Goal: Task Accomplishment & Management: Use online tool/utility

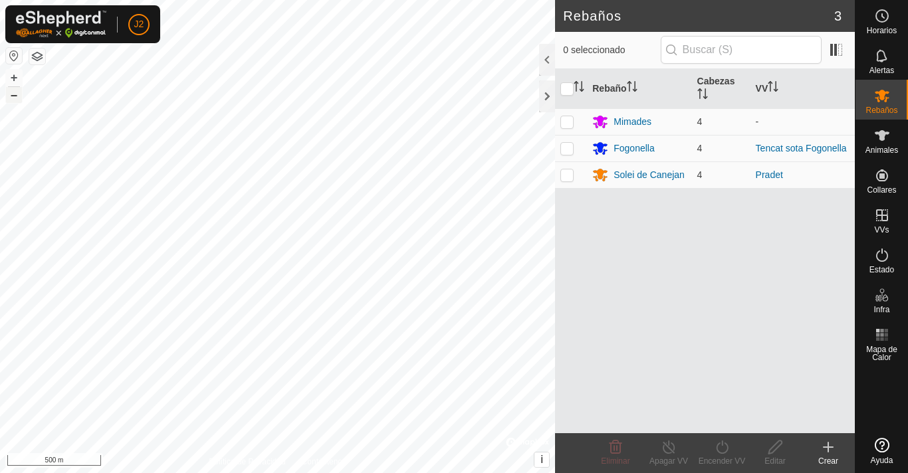
click at [17, 94] on button "–" at bounding box center [14, 95] width 16 height 16
click at [21, 79] on button "+" at bounding box center [14, 78] width 16 height 16
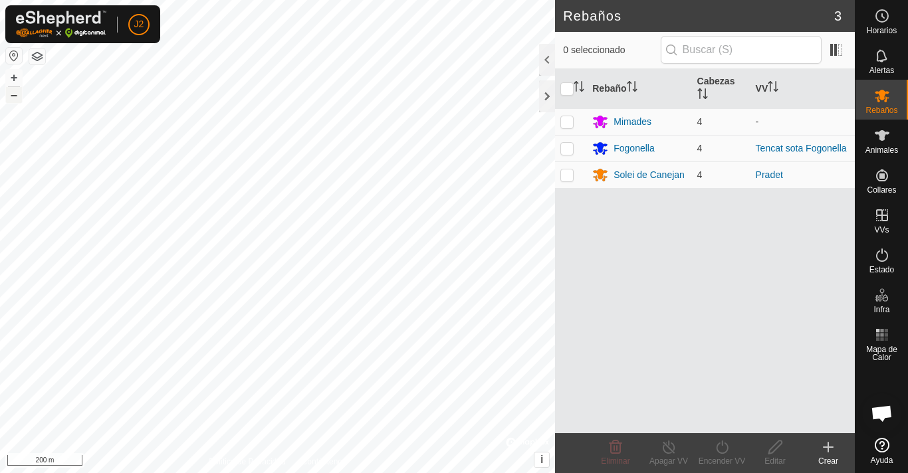
click at [16, 98] on button "–" at bounding box center [14, 95] width 16 height 16
click at [16, 76] on button "+" at bounding box center [14, 78] width 16 height 16
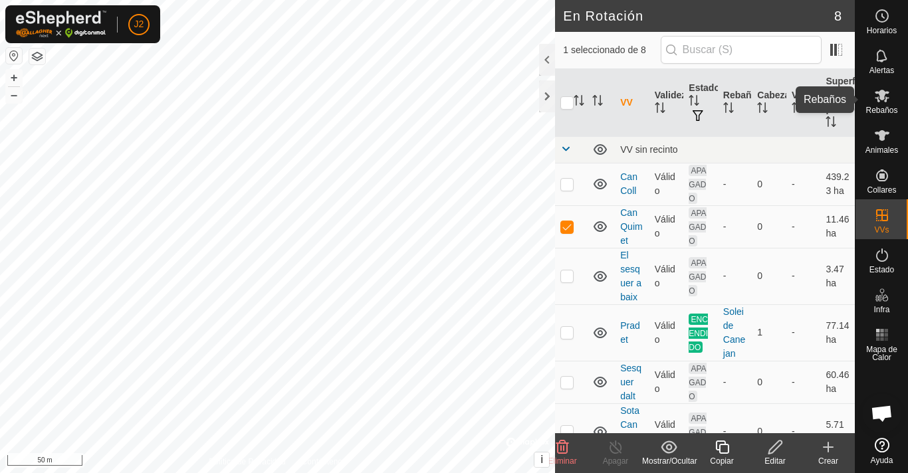
click at [890, 88] on icon at bounding box center [882, 96] width 16 height 16
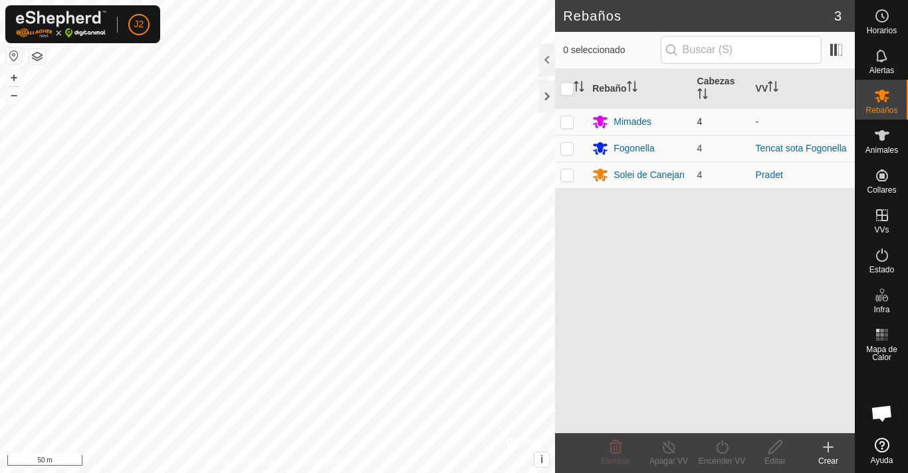
click at [569, 119] on p-checkbox at bounding box center [567, 121] width 13 height 11
checkbox input "true"
click at [774, 454] on icon at bounding box center [775, 448] width 17 height 16
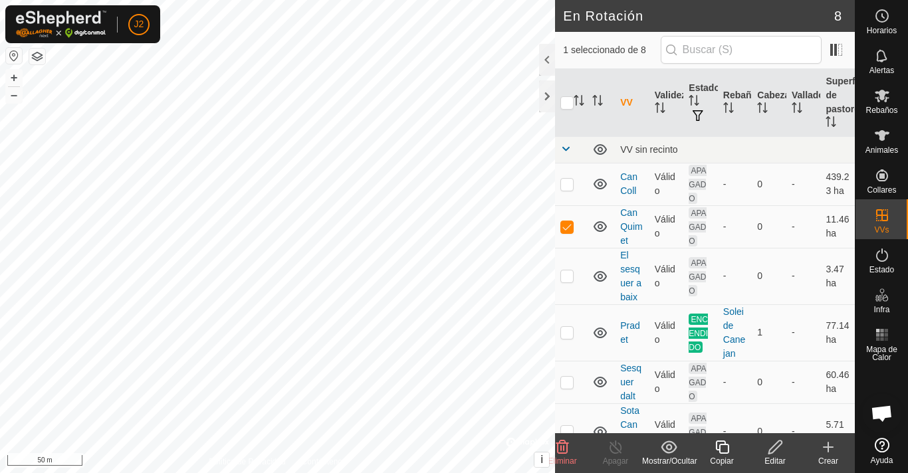
checkbox input "false"
checkbox input "true"
checkbox input "false"
click at [881, 146] on span "Animales" at bounding box center [882, 150] width 33 height 8
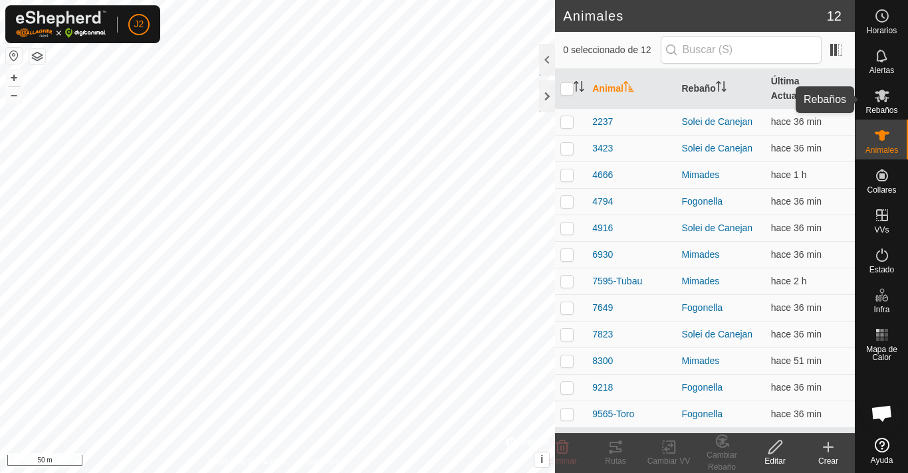
click at [889, 100] on icon at bounding box center [882, 96] width 16 height 16
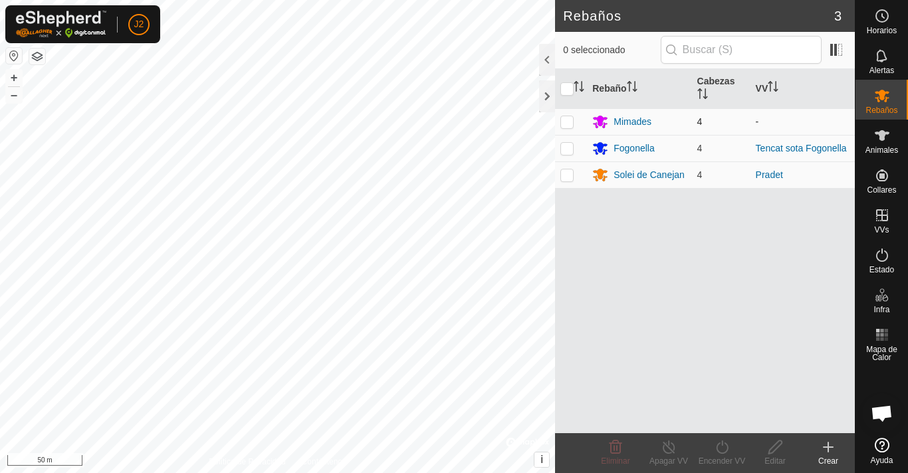
click at [569, 123] on p-checkbox at bounding box center [567, 121] width 13 height 11
checkbox input "true"
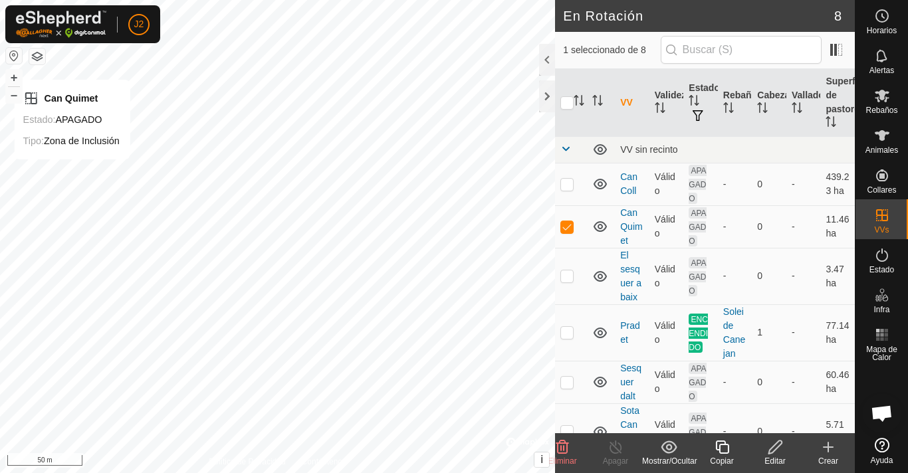
click at [41, 52] on button "button" at bounding box center [37, 57] width 16 height 16
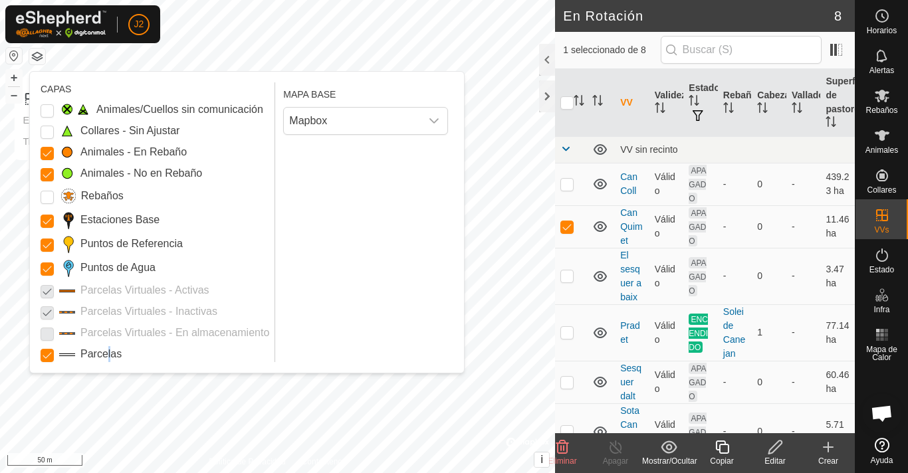
click at [104, 348] on label "Parcelas" at bounding box center [100, 354] width 41 height 16
drag, startPoint x: 158, startPoint y: 311, endPoint x: 155, endPoint y: 303, distance: 8.6
click at [155, 303] on div "Animales/Cuellos sin comunicación Collares - Sin Ajustar Animales - En Rebaño A…" at bounding box center [155, 232] width 229 height 261
click at [106, 280] on div "Animales/Cuellos sin comunicación Collares - Sin Ajustar Animales - En Rebaño A…" at bounding box center [155, 232] width 229 height 261
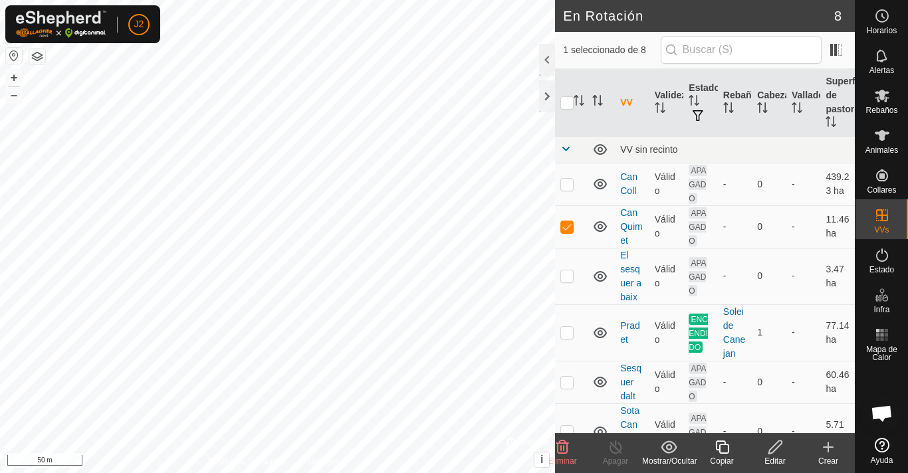
click at [777, 452] on icon at bounding box center [775, 448] width 17 height 16
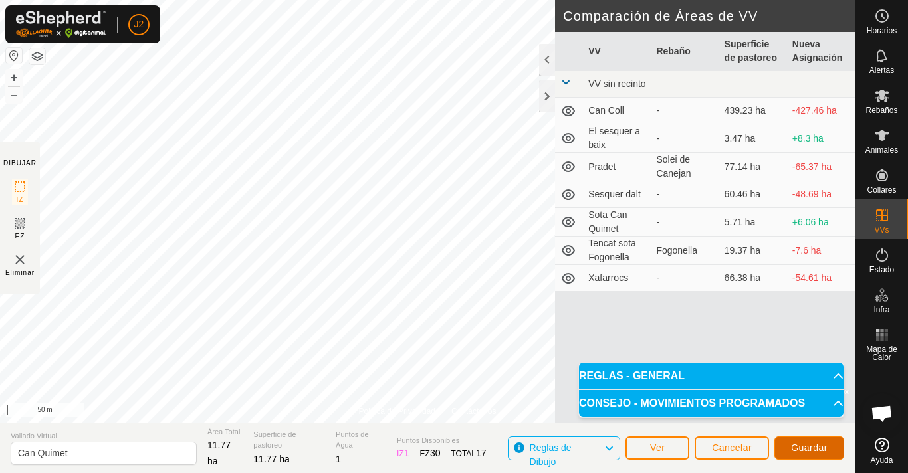
click at [815, 442] on button "Guardar" at bounding box center [810, 448] width 70 height 23
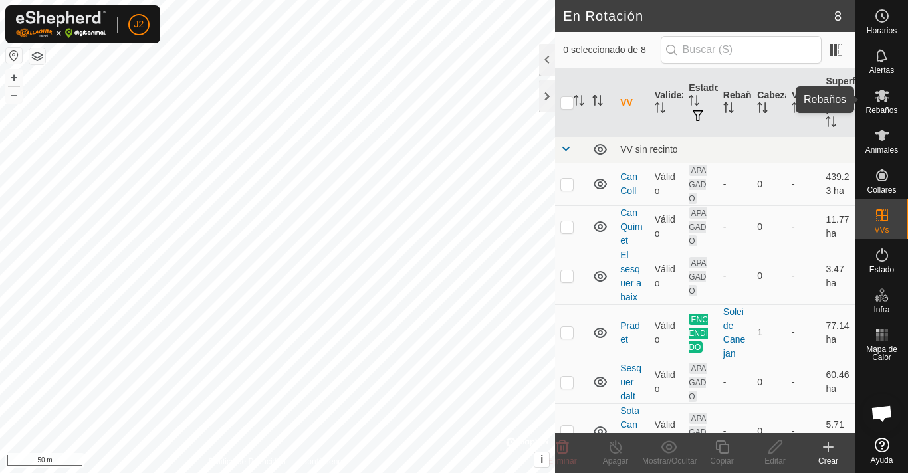
click at [889, 102] on icon at bounding box center [882, 96] width 16 height 16
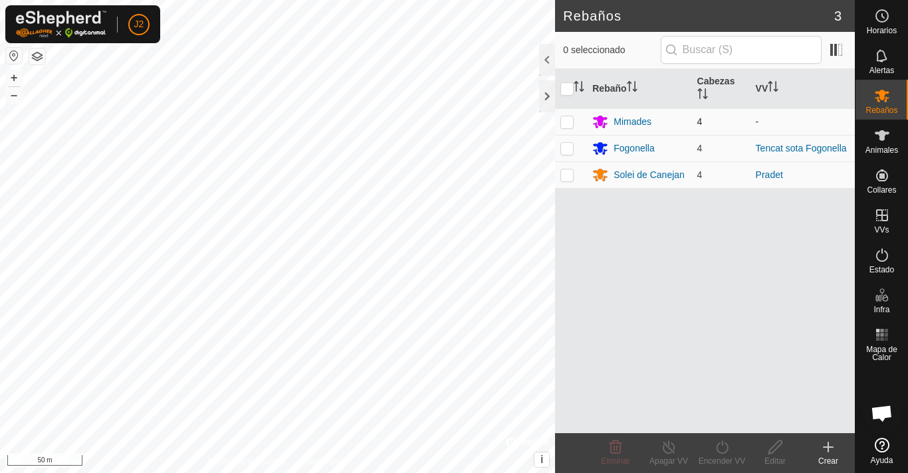
click at [567, 122] on p-checkbox at bounding box center [567, 121] width 13 height 11
checkbox input "true"
click at [724, 451] on icon at bounding box center [722, 448] width 17 height 16
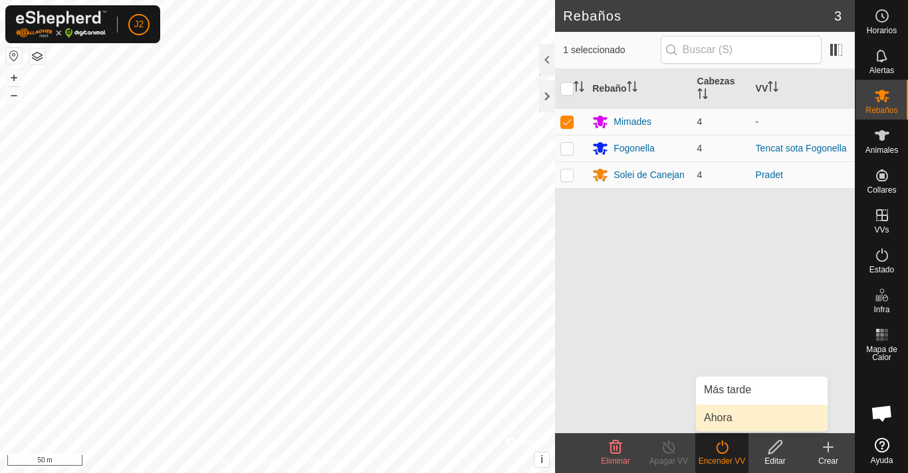
click at [734, 424] on link "Ahora" at bounding box center [762, 418] width 132 height 27
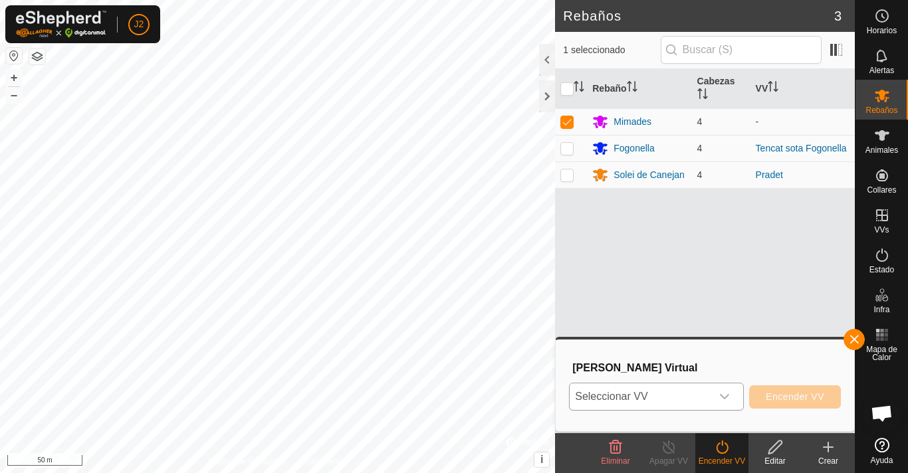
click at [716, 388] on div "dropdown trigger" at bounding box center [725, 397] width 27 height 27
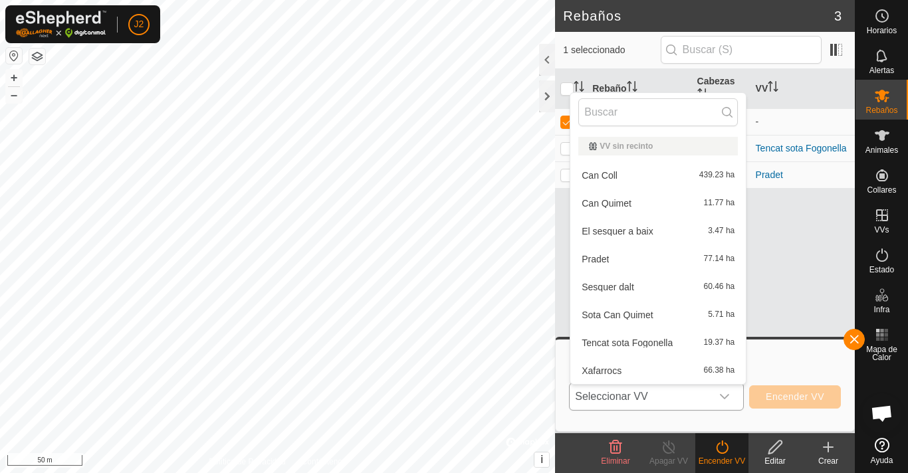
click at [638, 203] on li "Can Quimet 11.77 ha" at bounding box center [659, 203] width 176 height 27
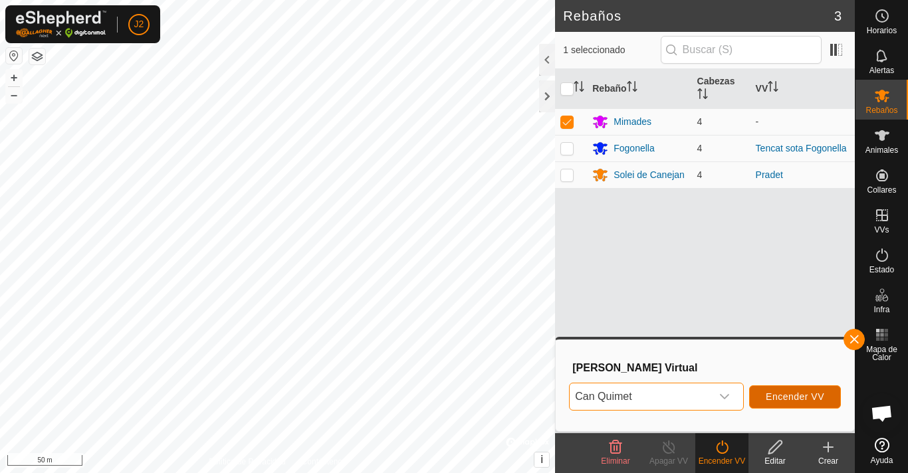
click at [799, 394] on span "Encender VV" at bounding box center [795, 397] width 59 height 11
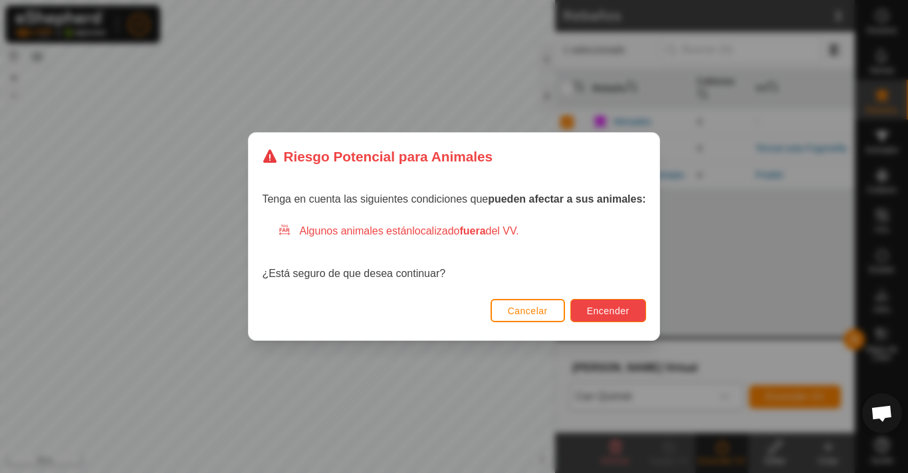
click at [628, 310] on button "Encender" at bounding box center [609, 310] width 76 height 23
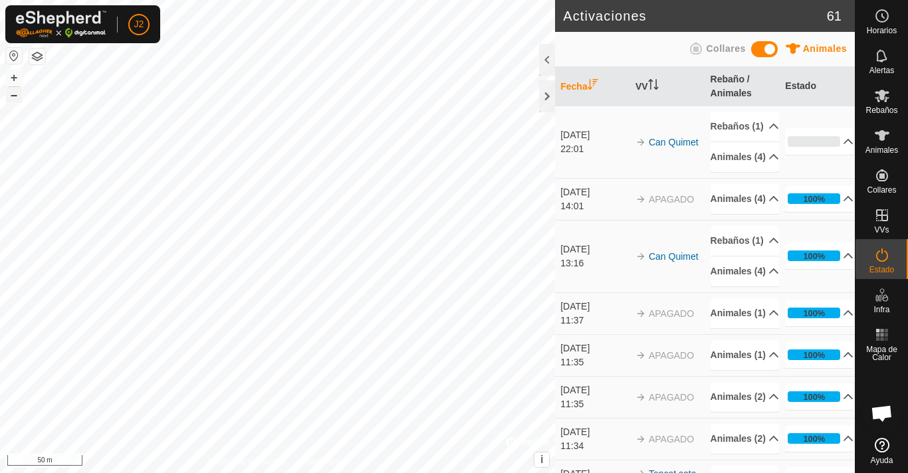
click at [16, 102] on button "–" at bounding box center [14, 95] width 16 height 16
click at [15, 101] on button "–" at bounding box center [14, 95] width 16 height 16
click at [760, 214] on p-accordion-header "Animales (4)" at bounding box center [745, 199] width 68 height 30
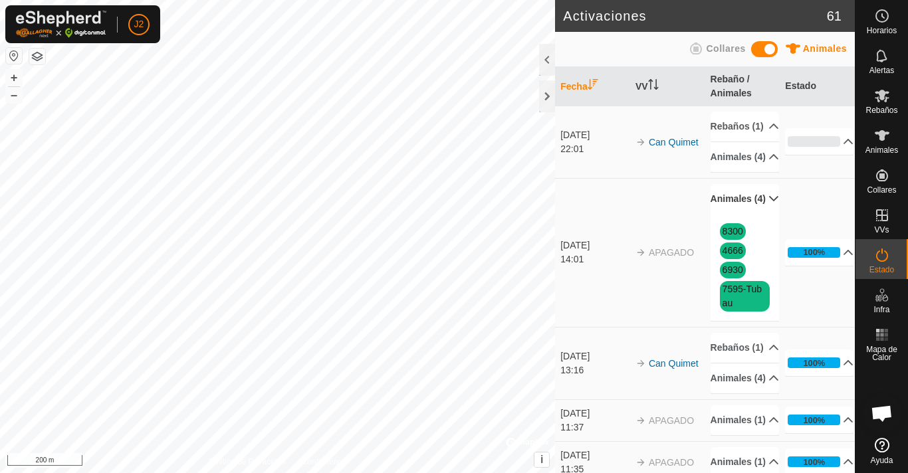
click at [755, 214] on p-accordion-header "Animales (4)" at bounding box center [745, 199] width 68 height 30
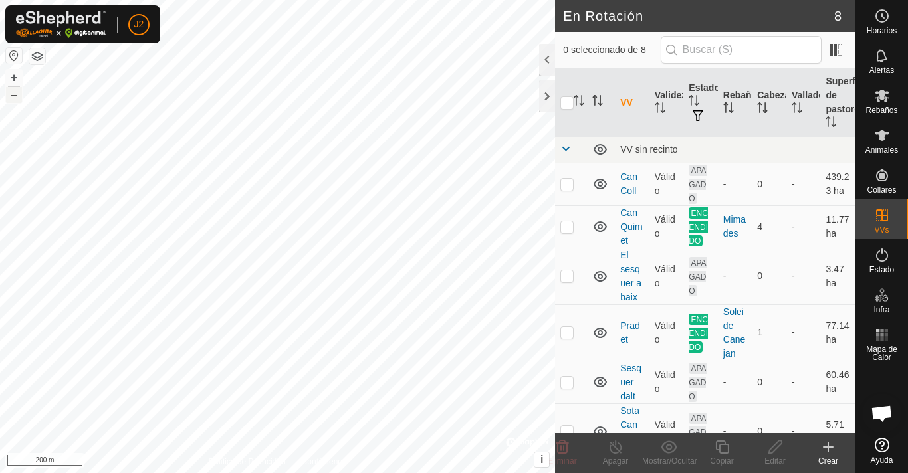
click at [20, 95] on button "–" at bounding box center [14, 95] width 16 height 16
click at [22, 95] on div "+ –" at bounding box center [13, 86] width 17 height 35
click at [17, 100] on button "–" at bounding box center [14, 95] width 16 height 16
click at [15, 96] on button "–" at bounding box center [14, 95] width 16 height 16
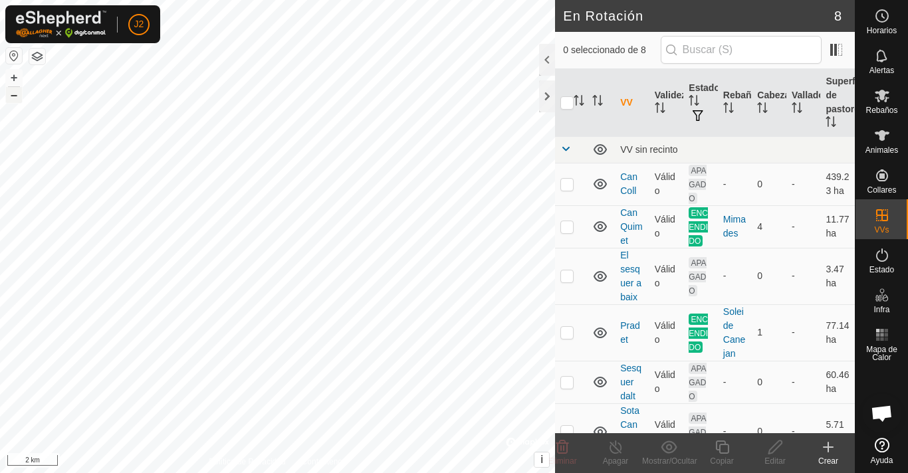
click at [15, 96] on button "–" at bounding box center [14, 95] width 16 height 16
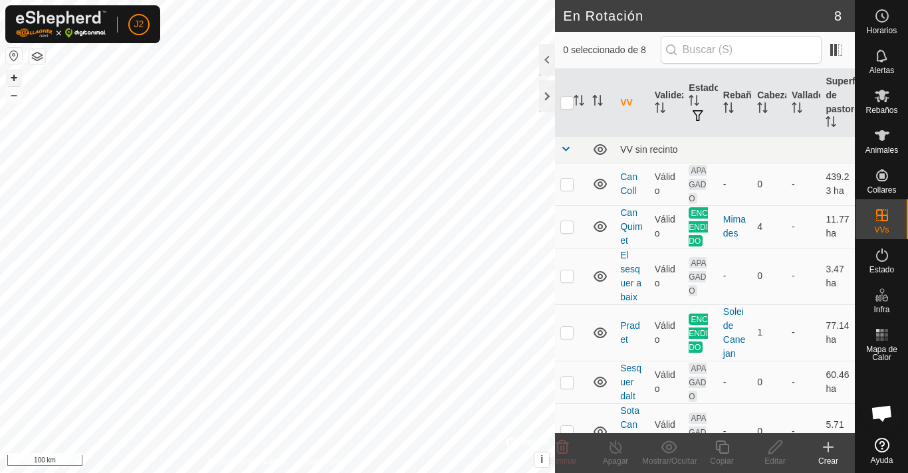
click at [17, 80] on button "+" at bounding box center [14, 78] width 16 height 16
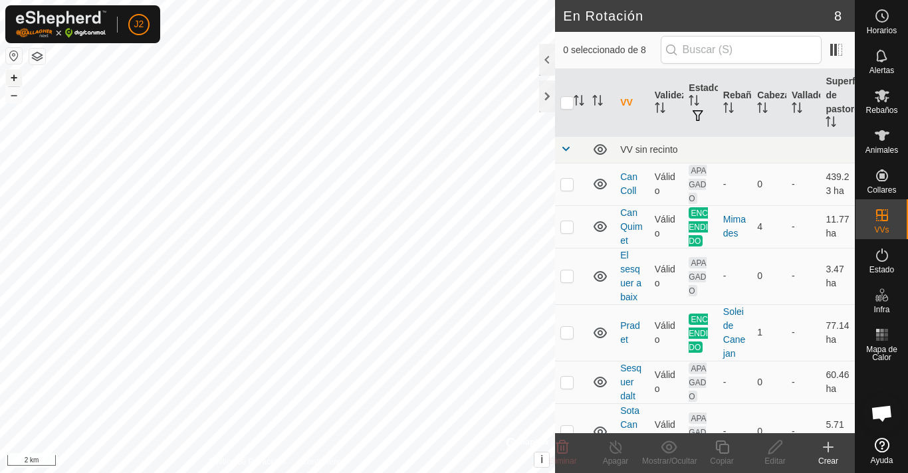
click at [17, 78] on button "+" at bounding box center [14, 78] width 16 height 16
click at [15, 75] on button "+" at bounding box center [14, 78] width 16 height 16
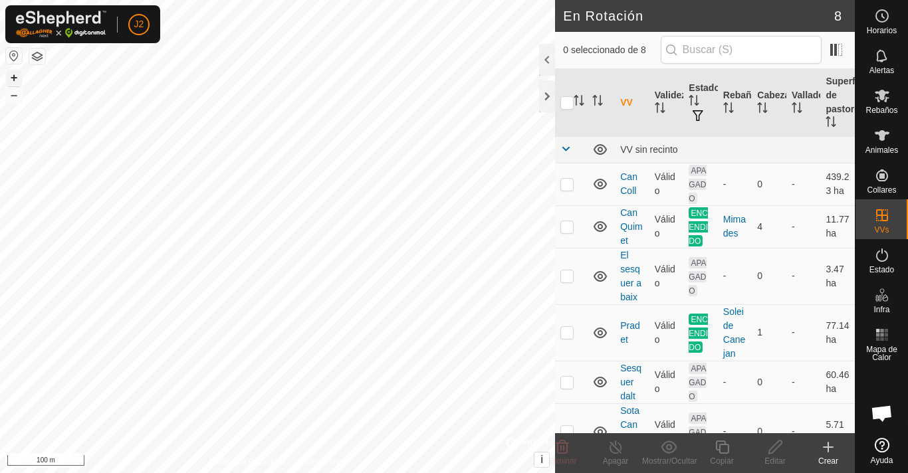
click at [15, 75] on button "+" at bounding box center [14, 78] width 16 height 16
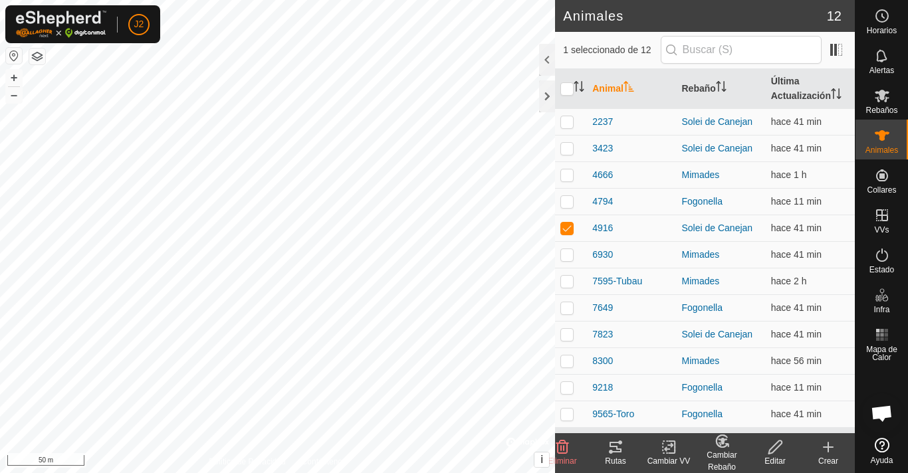
click at [618, 442] on icon at bounding box center [616, 447] width 12 height 11
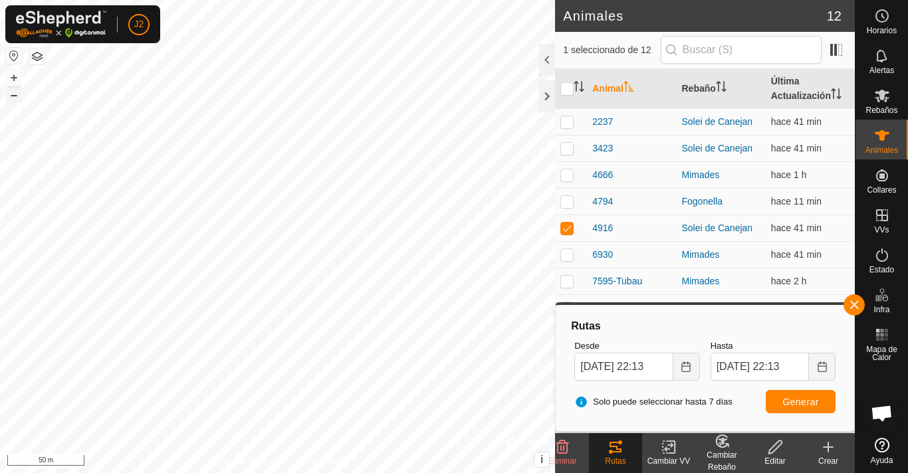
click at [16, 95] on button "–" at bounding box center [14, 95] width 16 height 16
click at [874, 99] on icon at bounding box center [882, 96] width 16 height 16
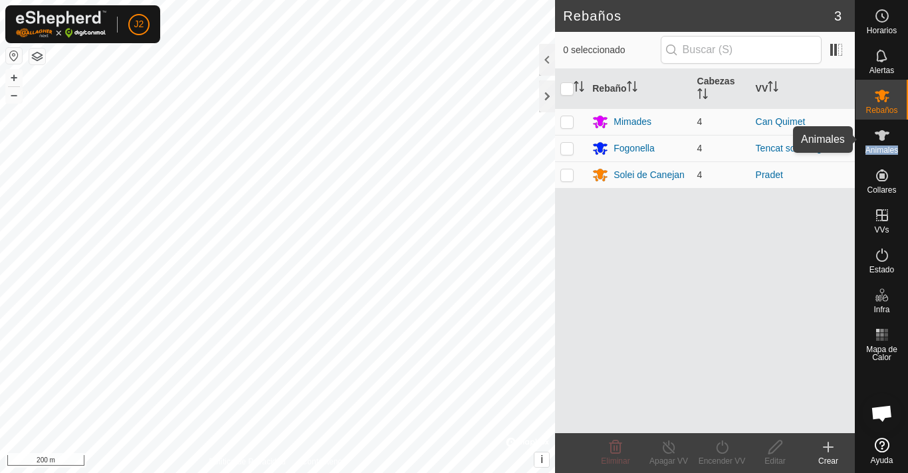
click at [898, 143] on div "Animales" at bounding box center [882, 140] width 53 height 40
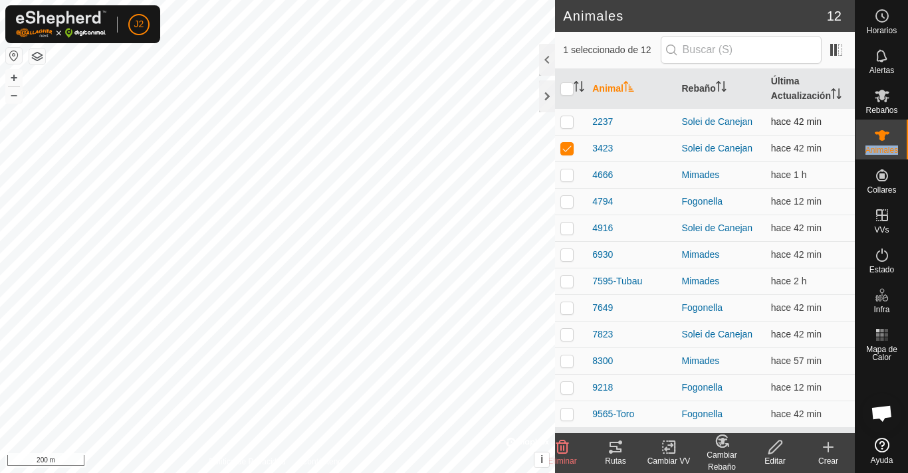
checkbox input "true"
click at [615, 446] on icon at bounding box center [616, 447] width 12 height 11
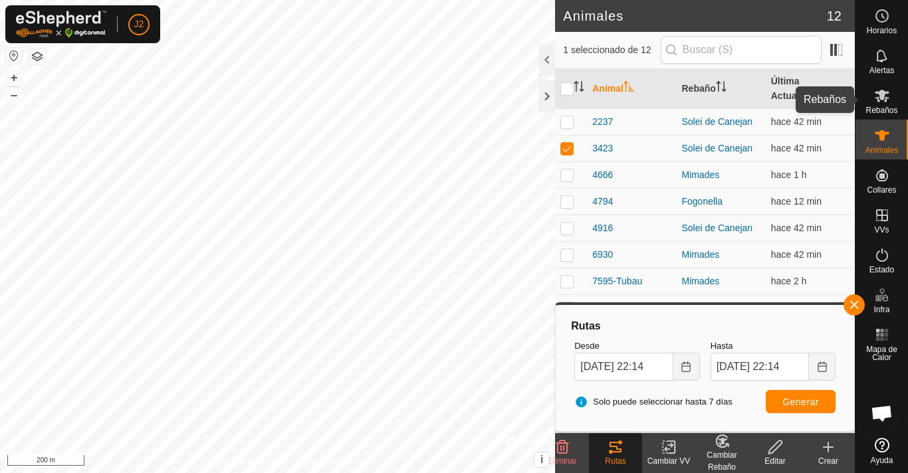
click at [888, 109] on span "Rebaños" at bounding box center [882, 110] width 32 height 8
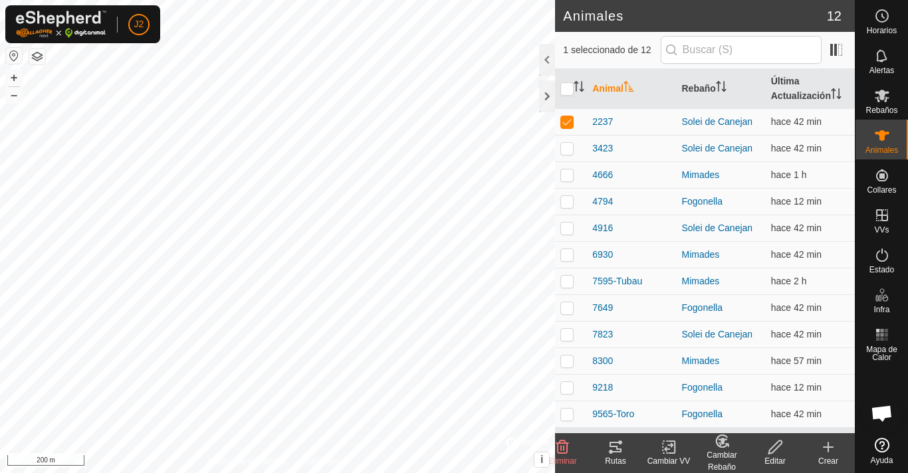
click at [614, 455] on icon at bounding box center [616, 448] width 16 height 16
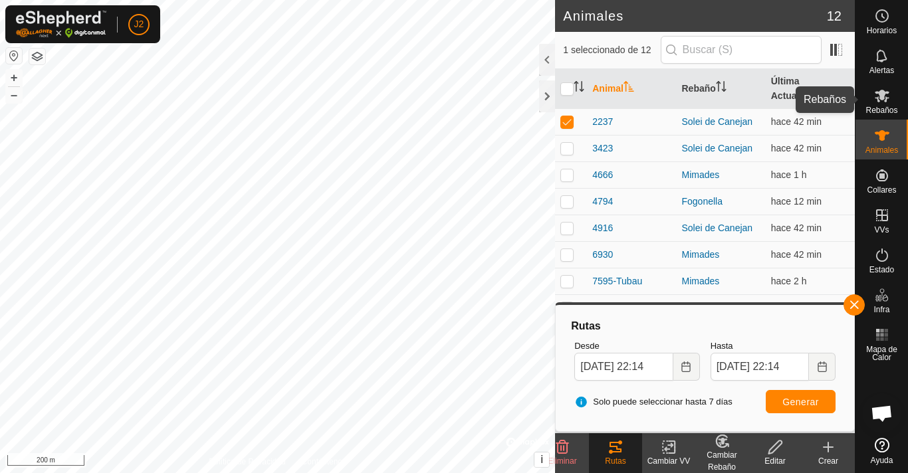
click at [878, 100] on icon at bounding box center [882, 96] width 16 height 16
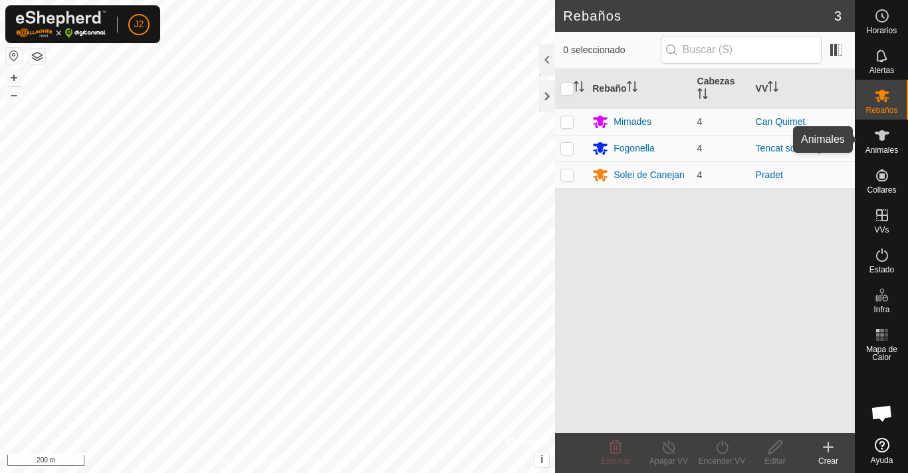
click at [882, 141] on icon at bounding box center [882, 136] width 16 height 16
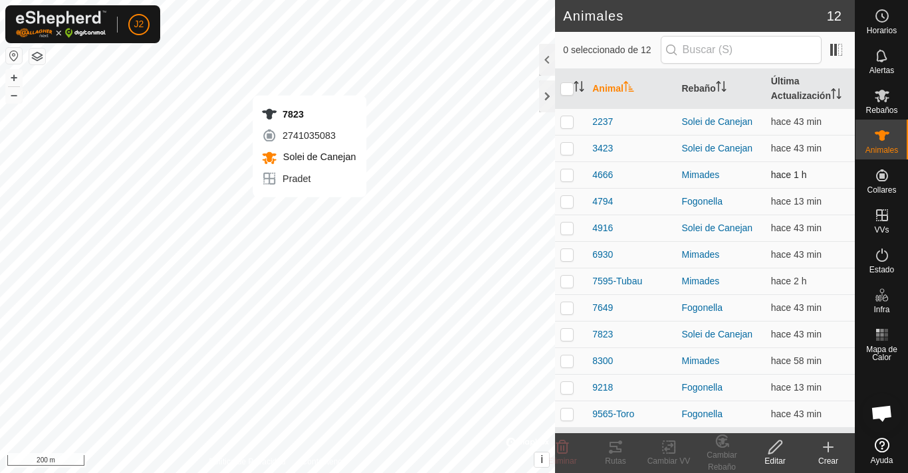
checkbox input "true"
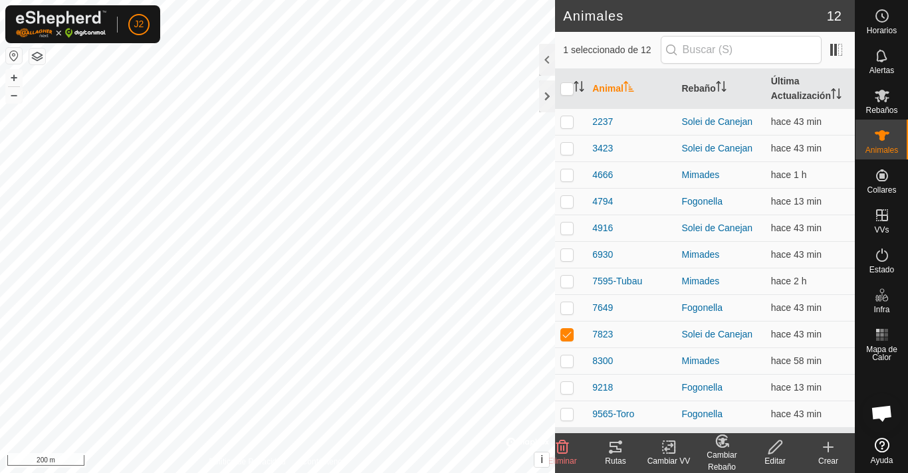
click at [608, 444] on icon at bounding box center [616, 448] width 16 height 16
